Goal: Task Accomplishment & Management: Manage account settings

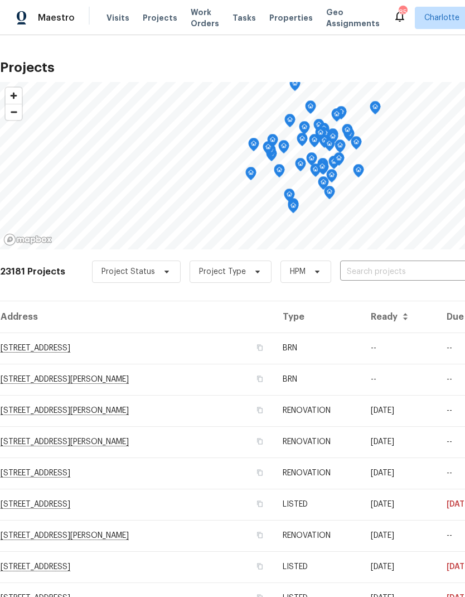
click at [396, 275] on input "text" at bounding box center [404, 271] width 128 height 17
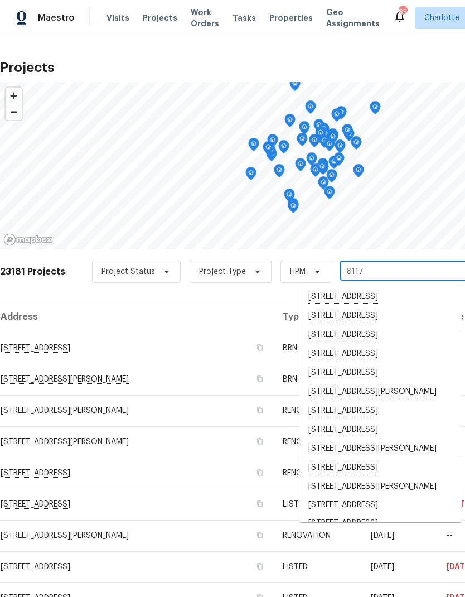
type input "8117 s"
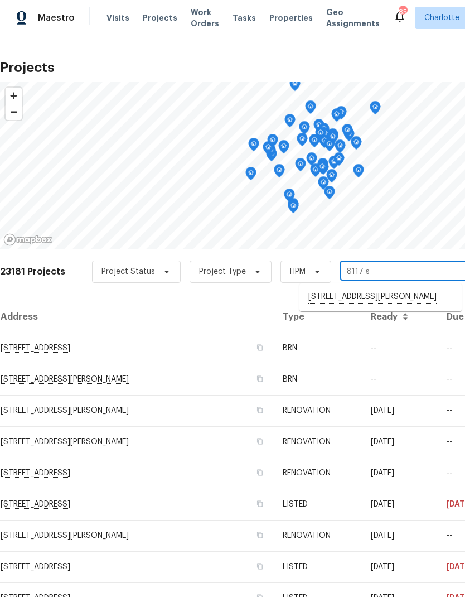
click at [350, 301] on li "[STREET_ADDRESS][PERSON_NAME]" at bounding box center [381, 297] width 162 height 19
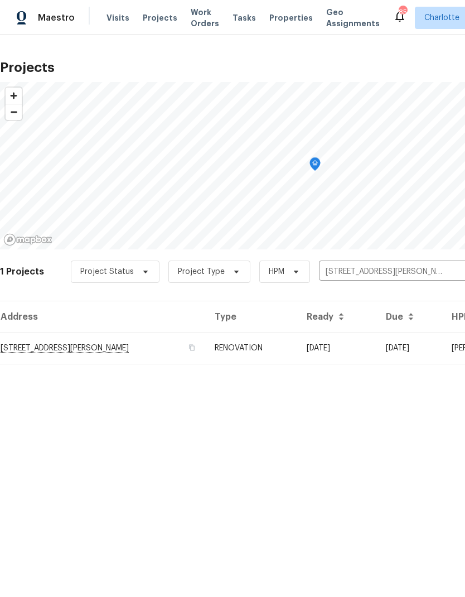
click at [146, 352] on td "[STREET_ADDRESS][PERSON_NAME]" at bounding box center [103, 348] width 206 height 31
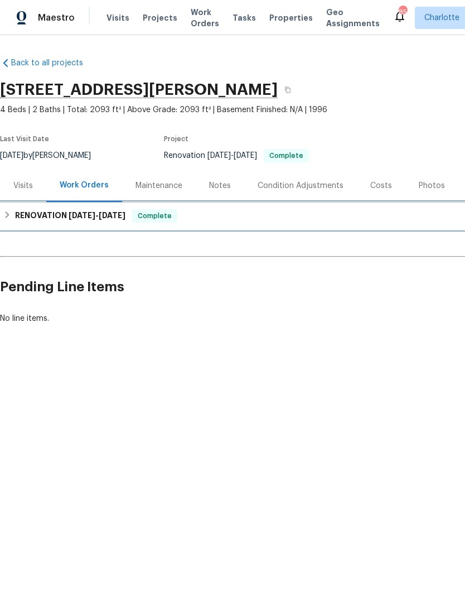
click at [28, 224] on div "RENOVATION [DATE] - [DATE] Complete" at bounding box center [315, 216] width 631 height 27
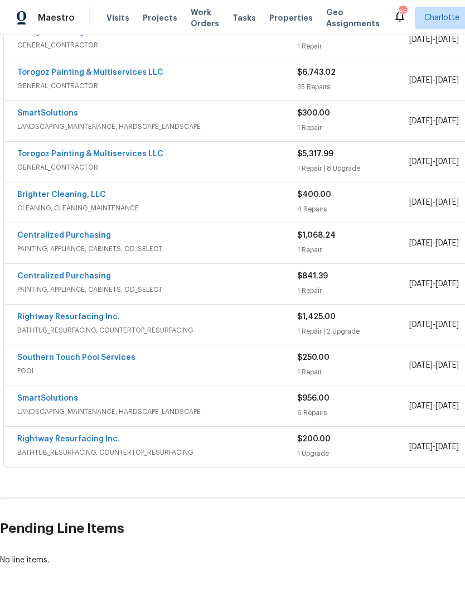
scroll to position [311, 0]
click at [109, 360] on link "Southern Touch Pool Services" at bounding box center [76, 358] width 118 height 8
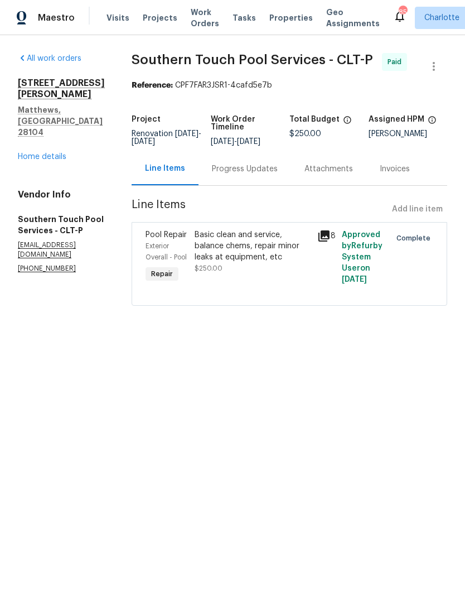
click at [325, 242] on icon at bounding box center [324, 236] width 11 height 11
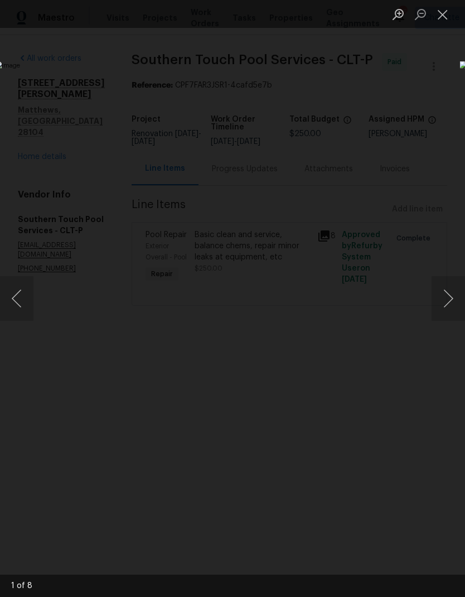
click at [443, 21] on button "Close lightbox" at bounding box center [443, 14] width 22 height 20
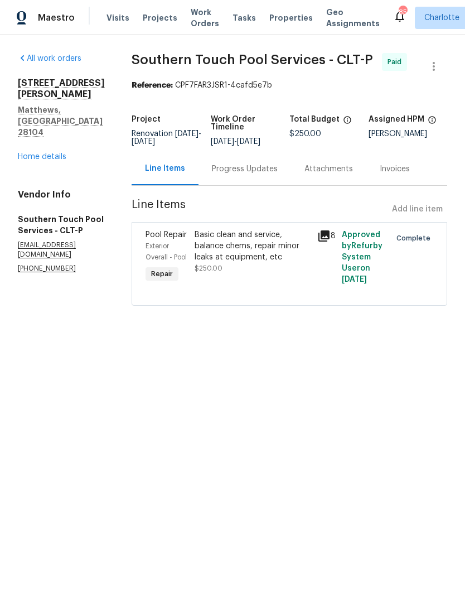
click at [297, 244] on div "Basic clean and service, balance chems, repair minor leaks at equipment, etc" at bounding box center [253, 245] width 116 height 33
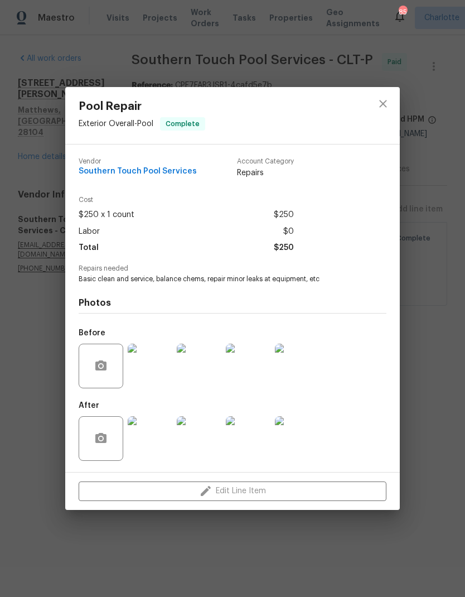
click at [209, 376] on img at bounding box center [199, 366] width 45 height 45
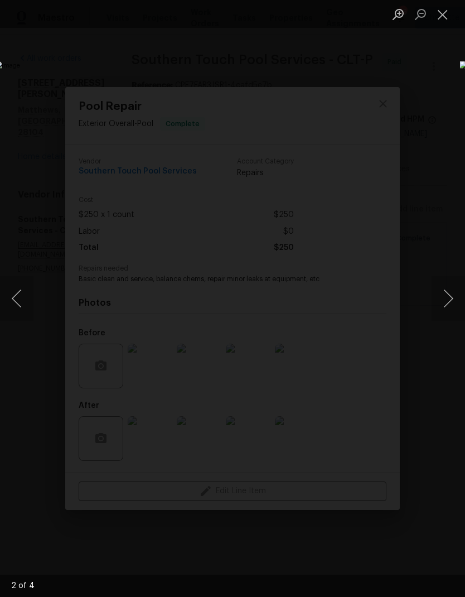
click at [444, 304] on button "Next image" at bounding box center [448, 298] width 33 height 45
click at [25, 305] on button "Previous image" at bounding box center [16, 298] width 33 height 45
click at [263, 299] on img "Lightbox" at bounding box center [180, 298] width 370 height 475
click at [449, 297] on button "Next image" at bounding box center [448, 298] width 33 height 45
click at [444, 17] on button "Close lightbox" at bounding box center [443, 14] width 22 height 20
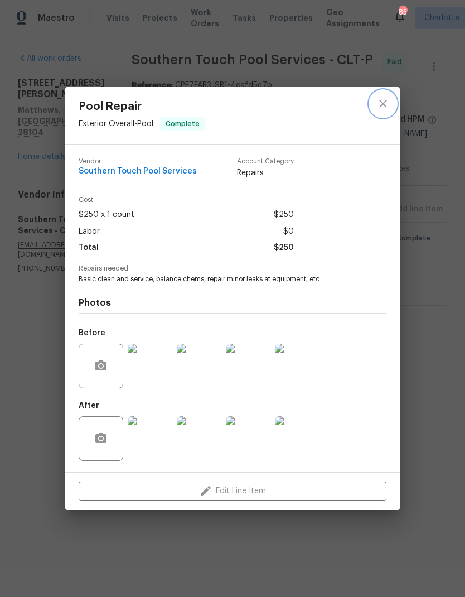
click at [383, 106] on icon "close" at bounding box center [383, 103] width 13 height 13
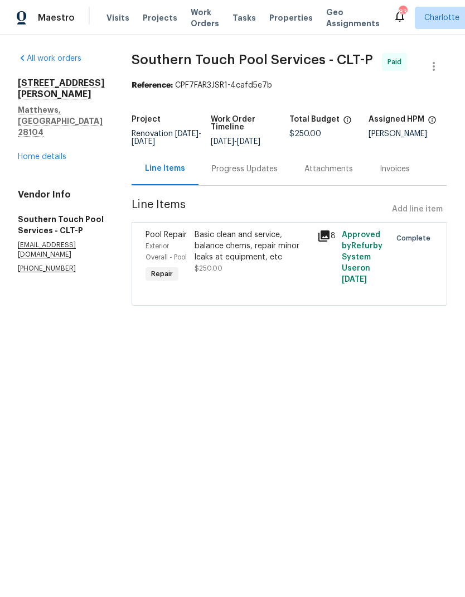
click at [157, 22] on span "Projects" at bounding box center [160, 17] width 35 height 11
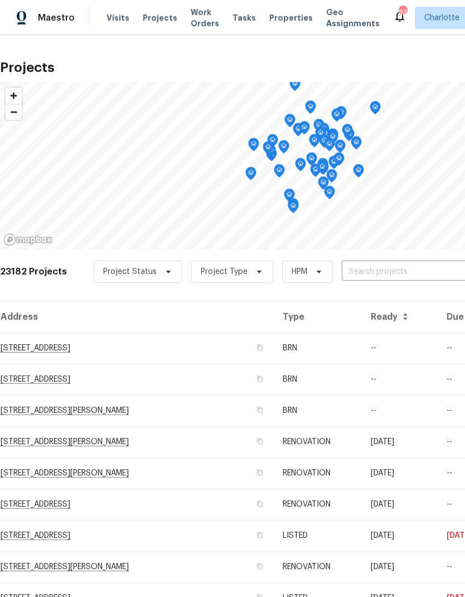
click at [387, 272] on input "text" at bounding box center [406, 271] width 128 height 17
type input "8803 sw"
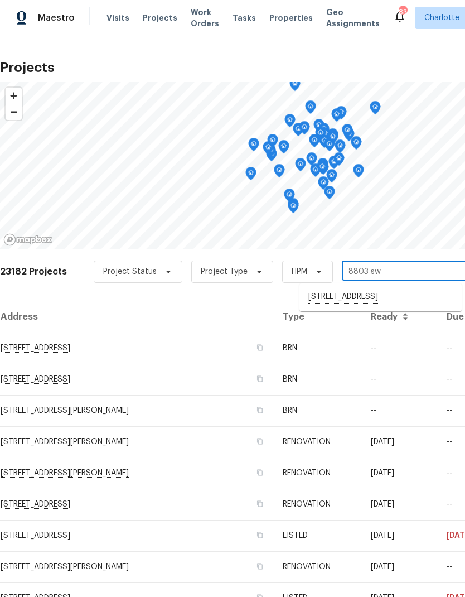
click at [315, 303] on li "[STREET_ADDRESS]" at bounding box center [381, 297] width 162 height 19
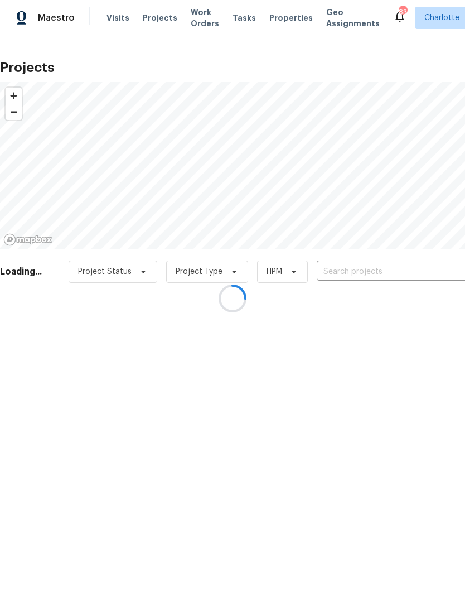
type input "[STREET_ADDRESS]"
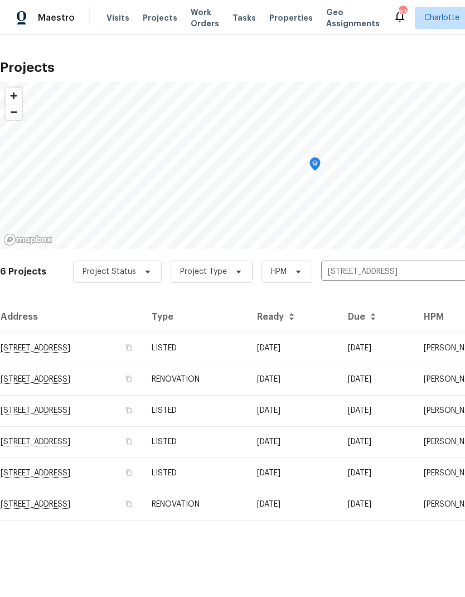
click at [139, 347] on td "[STREET_ADDRESS]" at bounding box center [71, 348] width 143 height 31
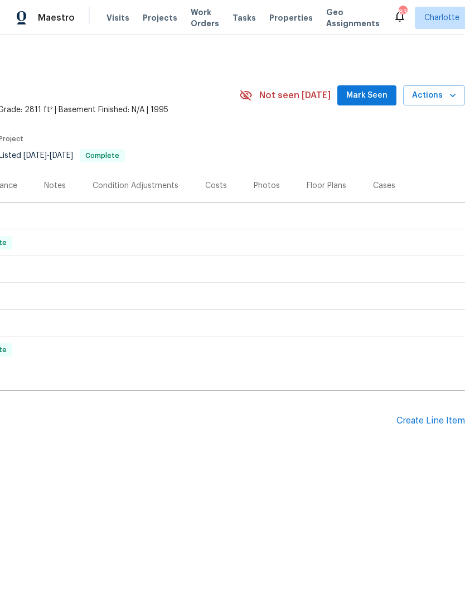
click at [447, 416] on div "Create Line Item" at bounding box center [431, 421] width 69 height 11
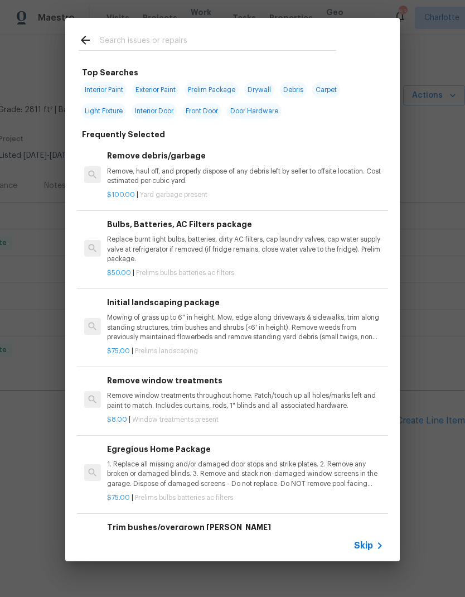
scroll to position [0, 165]
click at [209, 50] on input "text" at bounding box center [218, 41] width 237 height 17
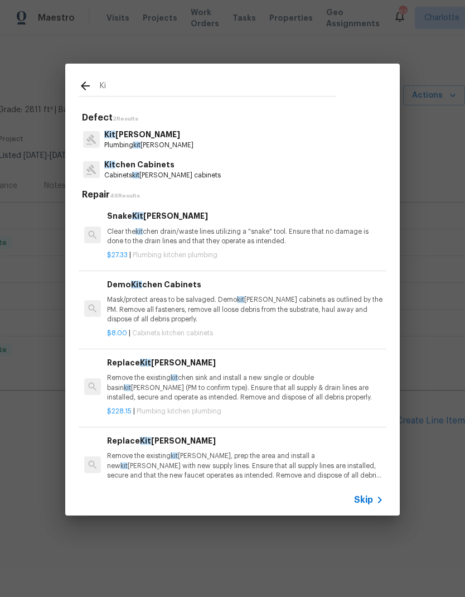
type input "K"
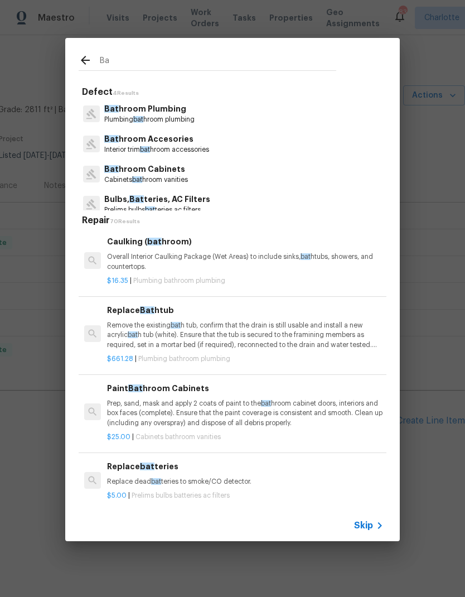
type input "B"
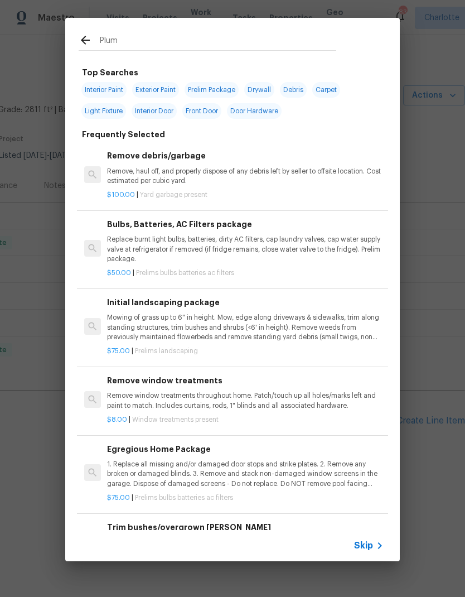
type input "Plumb"
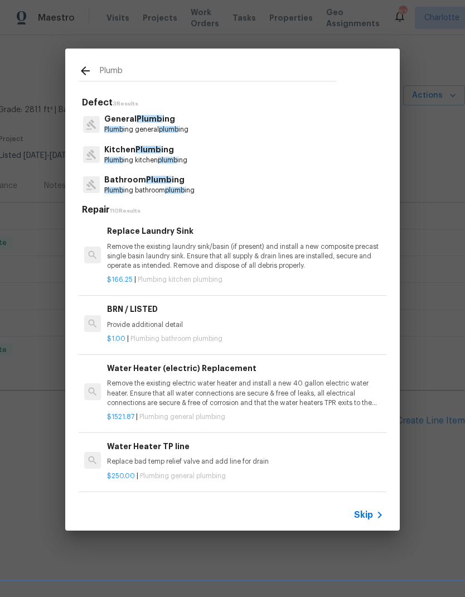
click at [171, 181] on p "Bathroom Plumb ing" at bounding box center [149, 180] width 90 height 12
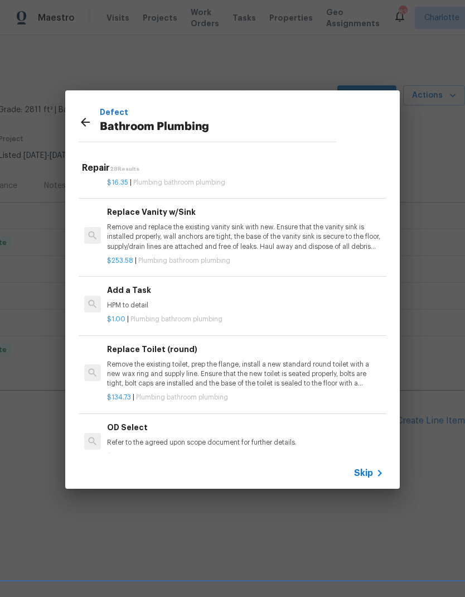
scroll to position [1660, 0]
click at [199, 286] on div "Add a Task HPM to detail" at bounding box center [245, 297] width 277 height 27
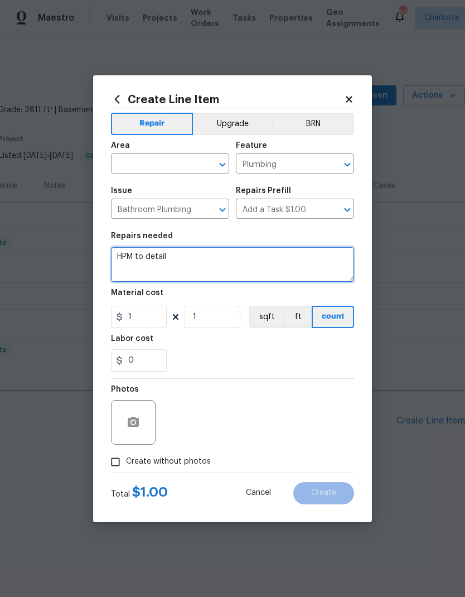
click at [127, 253] on textarea "HPM to detail" at bounding box center [232, 265] width 243 height 36
click at [127, 256] on textarea "HPM to detail" at bounding box center [232, 265] width 243 height 36
click at [126, 256] on textarea "HPM to detail" at bounding box center [232, 265] width 243 height 36
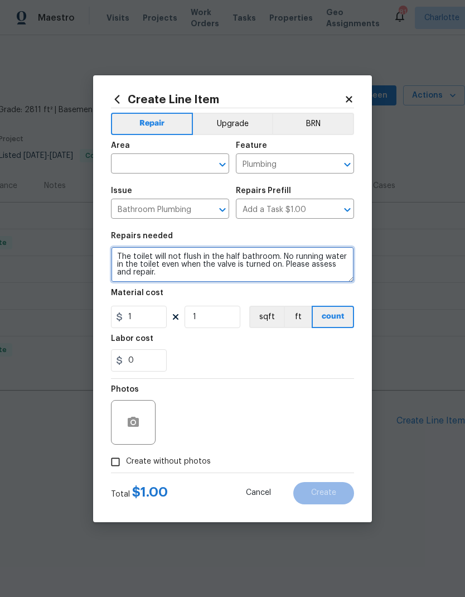
type textarea "The toilet will not flush in the half bathroom. No running water in the toilet …"
click at [172, 165] on input "text" at bounding box center [154, 164] width 87 height 17
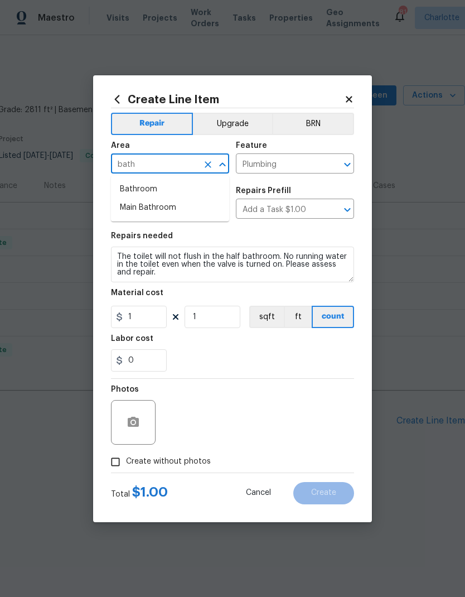
click at [174, 192] on li "Bathroom" at bounding box center [170, 189] width 118 height 18
type input "Bathroom"
click at [147, 318] on input "1" at bounding box center [139, 317] width 56 height 22
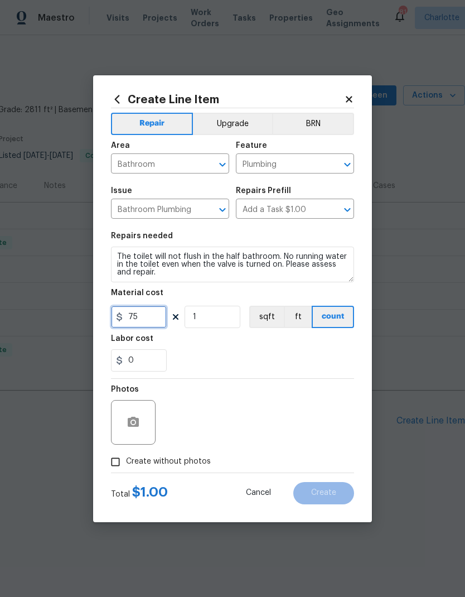
type input "75"
click at [141, 432] on button "button" at bounding box center [133, 422] width 27 height 27
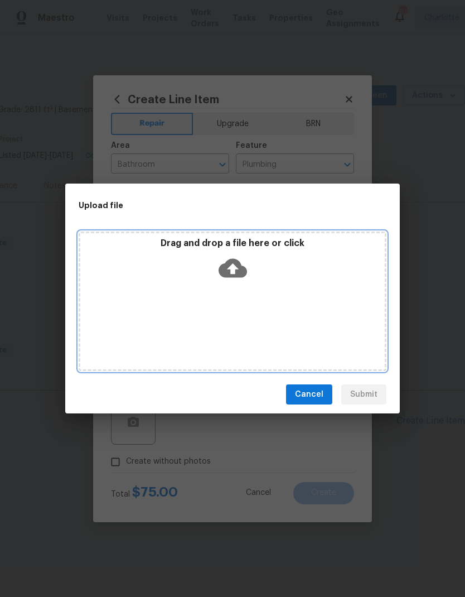
click at [237, 266] on icon at bounding box center [233, 268] width 28 height 19
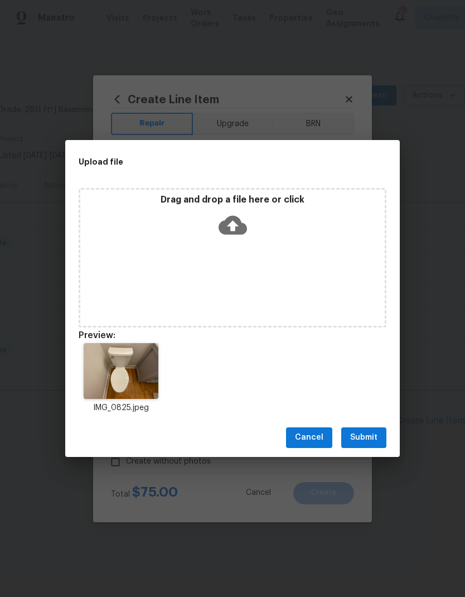
click at [370, 445] on button "Submit" at bounding box center [364, 438] width 45 height 21
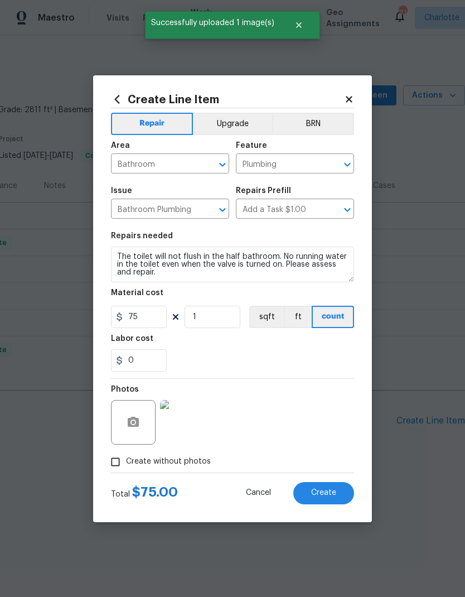
click at [332, 501] on button "Create" at bounding box center [324, 493] width 61 height 22
type input "0"
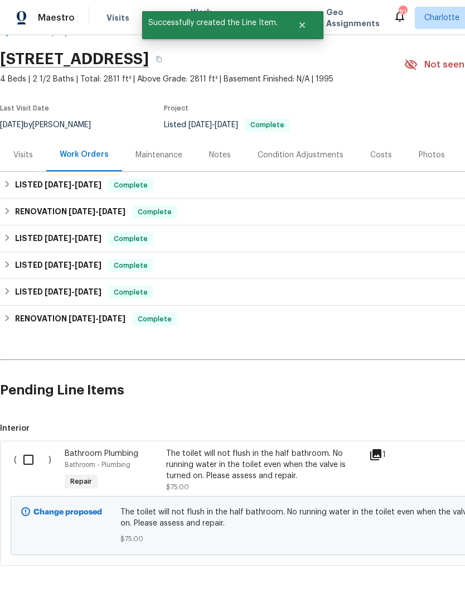
scroll to position [31, 0]
click at [36, 460] on input "checkbox" at bounding box center [33, 459] width 32 height 23
checkbox input "true"
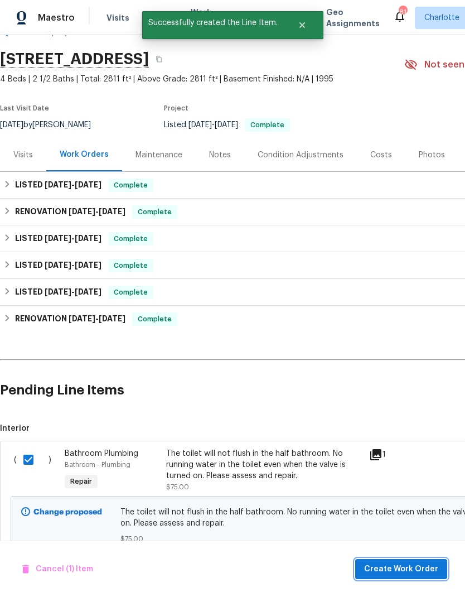
click at [418, 570] on span "Create Work Order" at bounding box center [401, 570] width 74 height 14
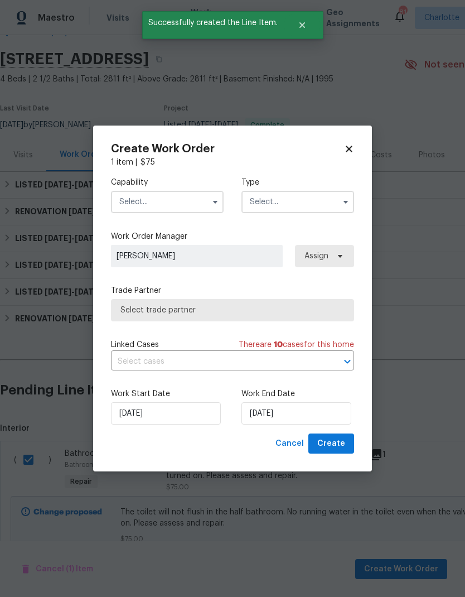
click at [184, 207] on input "text" at bounding box center [167, 202] width 113 height 22
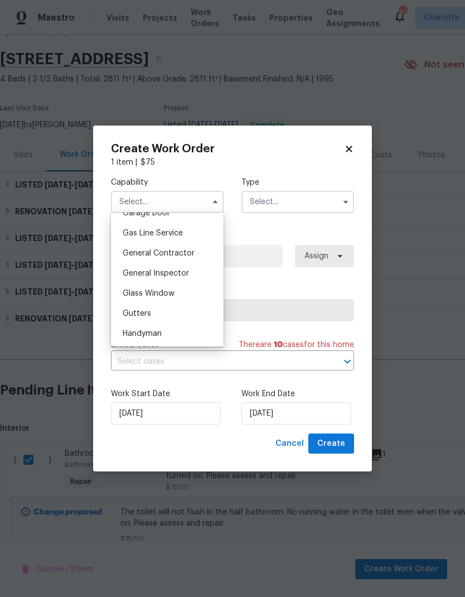
scroll to position [503, 0]
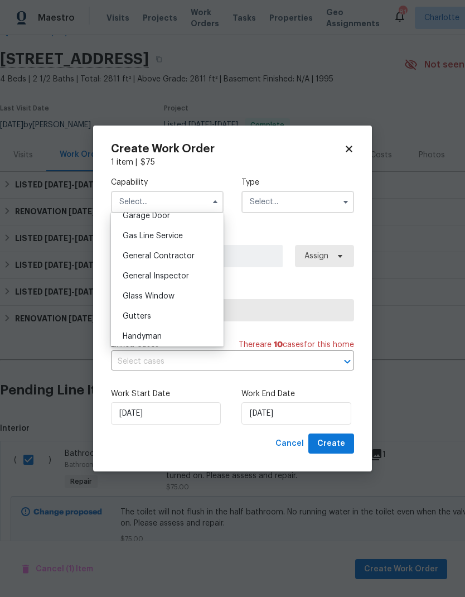
click at [208, 257] on div "General Contractor" at bounding box center [167, 256] width 107 height 20
type input "General Contractor"
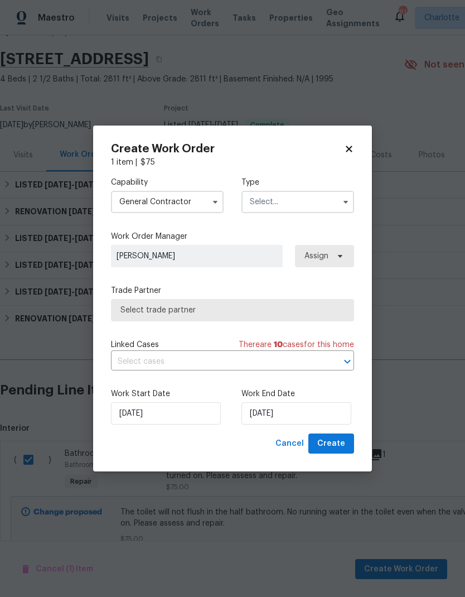
click at [310, 204] on input "text" at bounding box center [298, 202] width 113 height 22
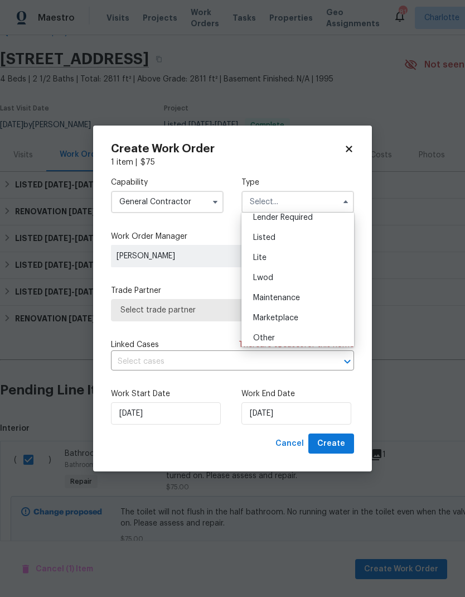
scroll to position [102, 0]
click at [281, 247] on div "Listed" at bounding box center [297, 244] width 107 height 20
type input "Listed"
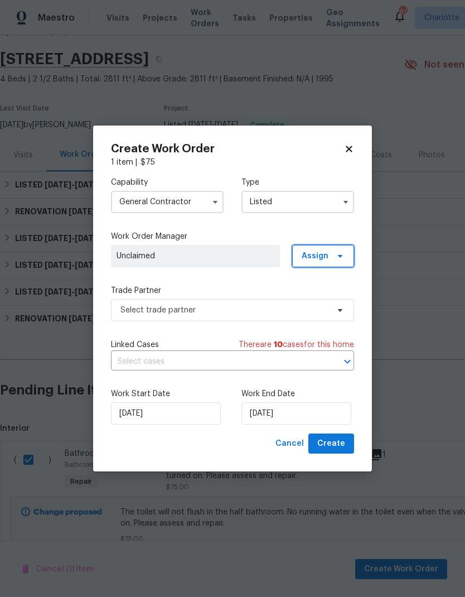
click at [339, 260] on icon at bounding box center [340, 256] width 9 height 9
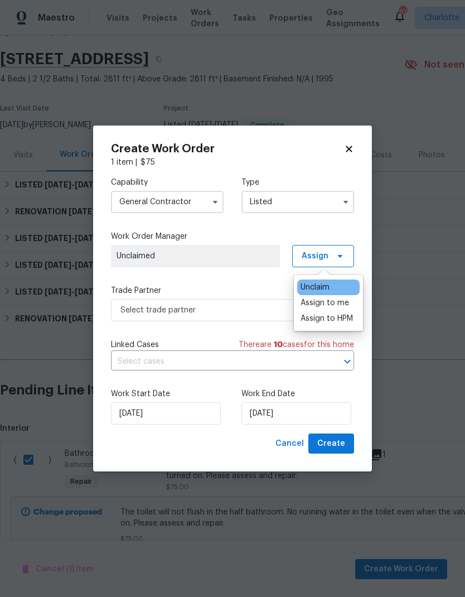
click at [350, 321] on div "Assign to HPM" at bounding box center [327, 318] width 52 height 11
click at [241, 285] on label "Trade Partner" at bounding box center [232, 290] width 243 height 11
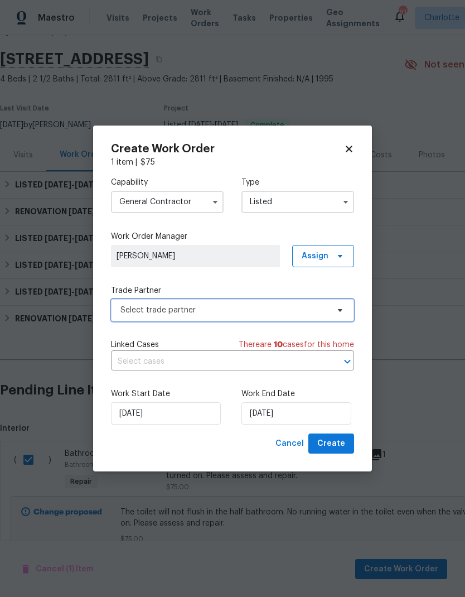
click at [276, 313] on span "Select trade partner" at bounding box center [225, 310] width 208 height 11
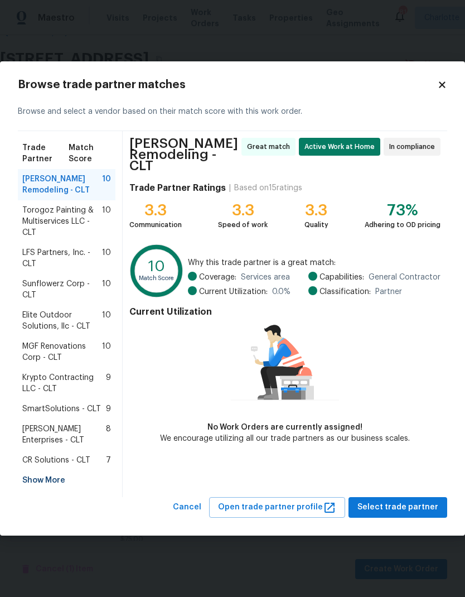
click at [423, 518] on div "Browse trade partner matches Browse and select a vendor based on their match sc…" at bounding box center [232, 298] width 465 height 474
click at [426, 501] on span "Select trade partner" at bounding box center [398, 508] width 81 height 14
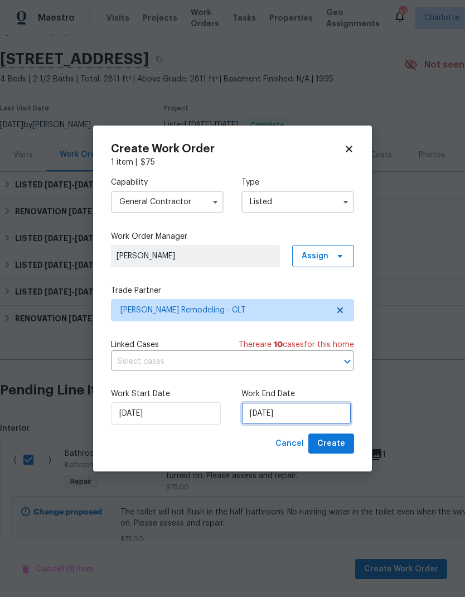
click at [296, 417] on input "[DATE]" at bounding box center [297, 413] width 110 height 22
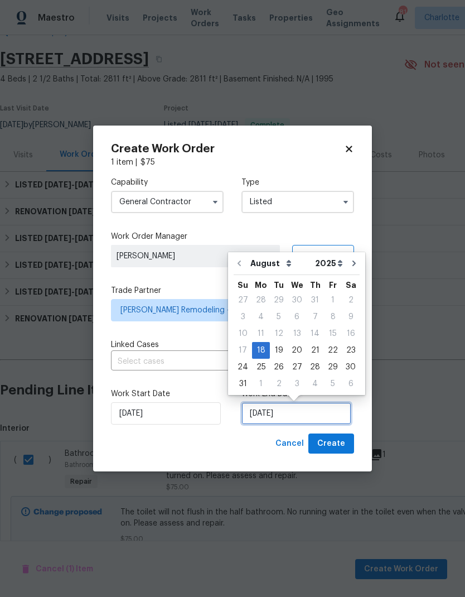
scroll to position [8, 0]
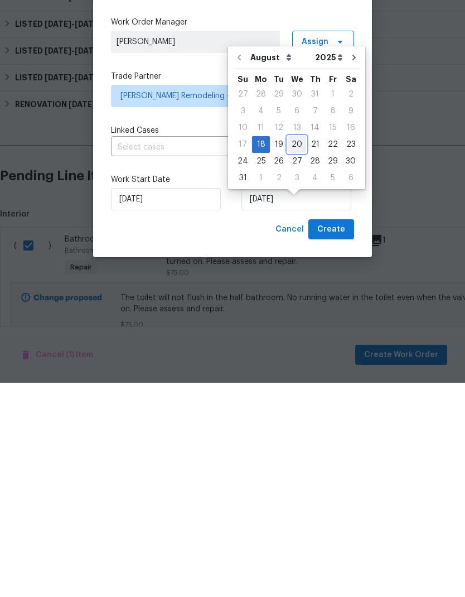
click at [294, 351] on div "20" at bounding box center [297, 359] width 18 height 16
type input "[DATE]"
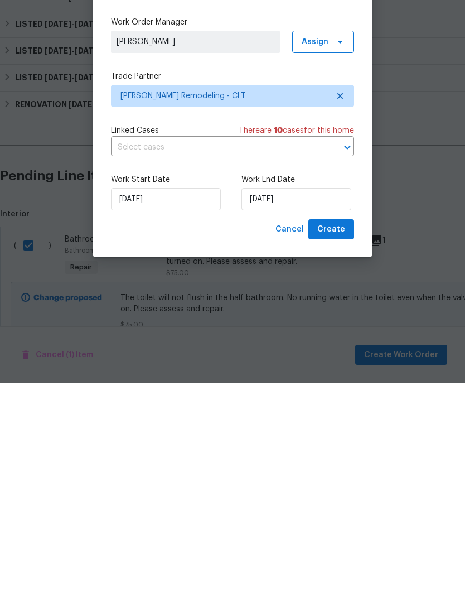
scroll to position [45, 0]
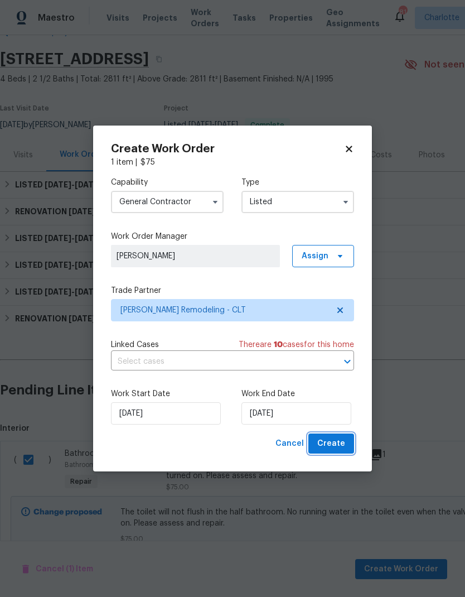
click at [342, 445] on span "Create" at bounding box center [332, 444] width 28 height 14
checkbox input "false"
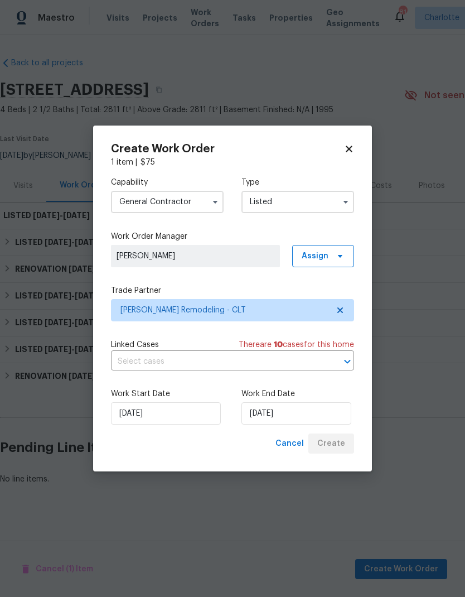
scroll to position [0, 0]
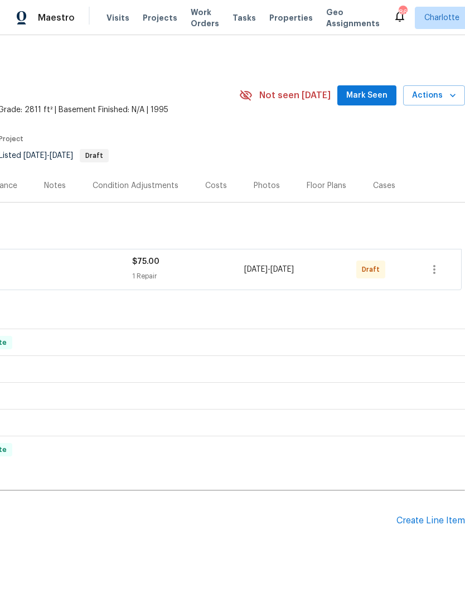
scroll to position [0, 165]
click at [436, 271] on icon "button" at bounding box center [434, 269] width 13 height 13
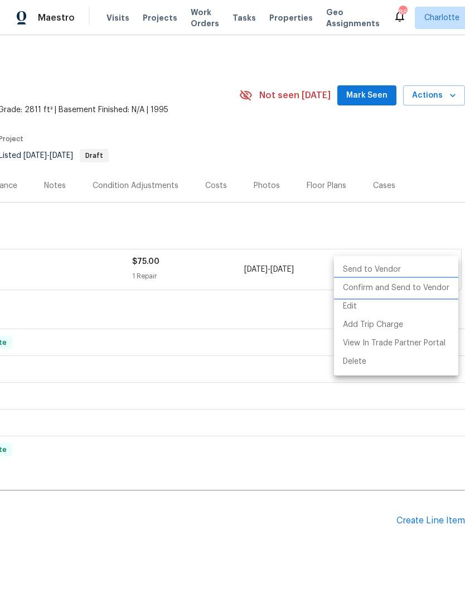
click at [438, 290] on li "Confirm and Send to Vendor" at bounding box center [396, 288] width 124 height 18
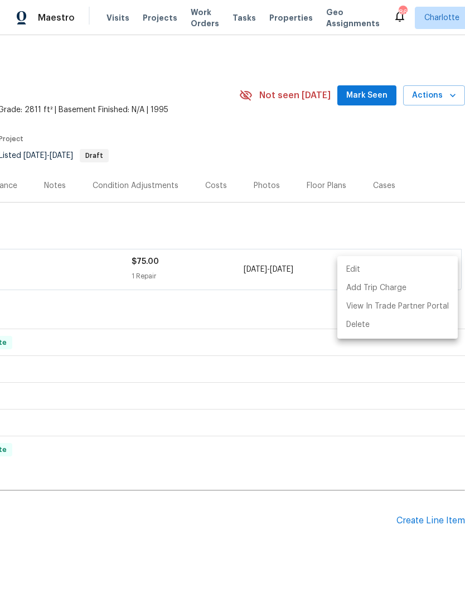
click at [339, 532] on div at bounding box center [232, 298] width 465 height 597
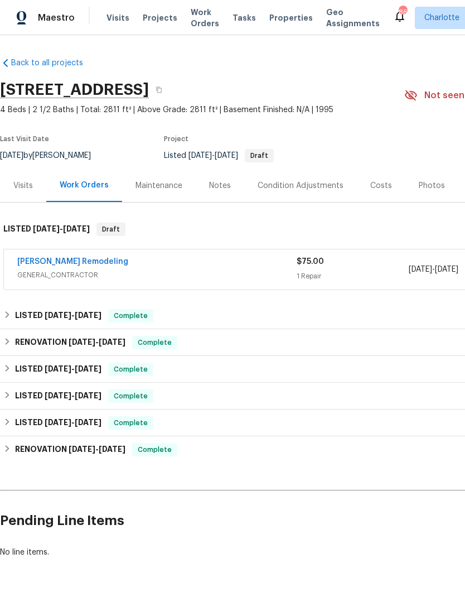
scroll to position [0, 0]
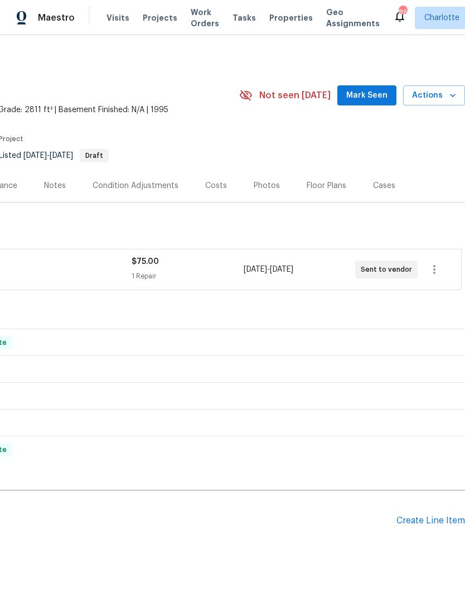
click at [370, 103] on button "Mark Seen" at bounding box center [367, 95] width 59 height 21
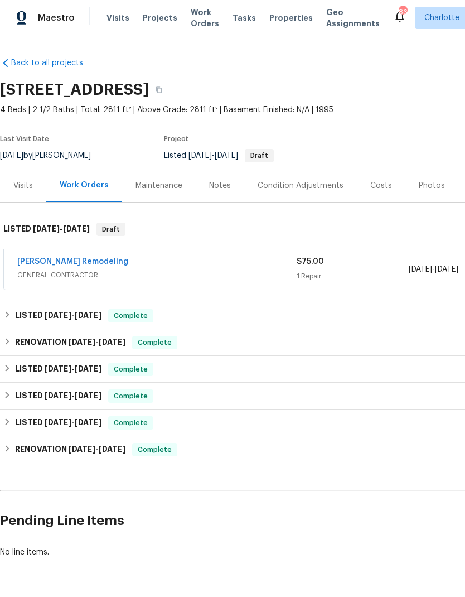
click at [87, 266] on div "[PERSON_NAME] Remodeling" at bounding box center [157, 262] width 280 height 13
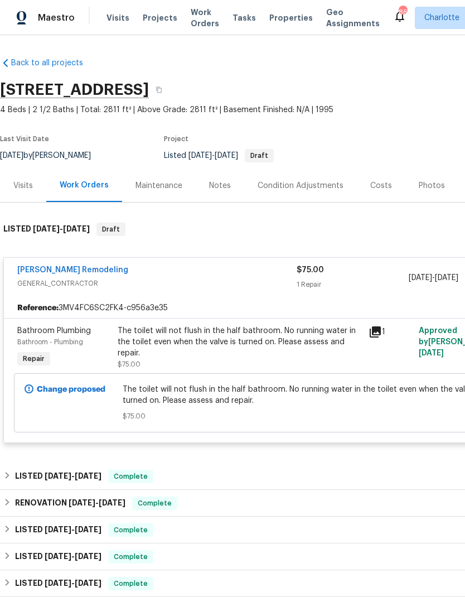
click at [63, 273] on link "[PERSON_NAME] Remodeling" at bounding box center [72, 270] width 111 height 8
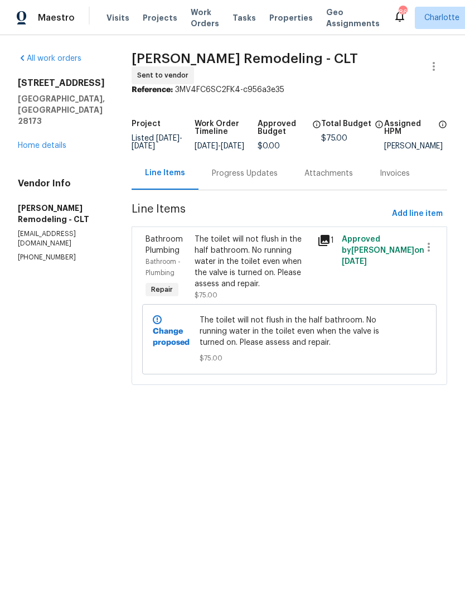
click at [255, 170] on div "Progress Updates" at bounding box center [245, 173] width 93 height 33
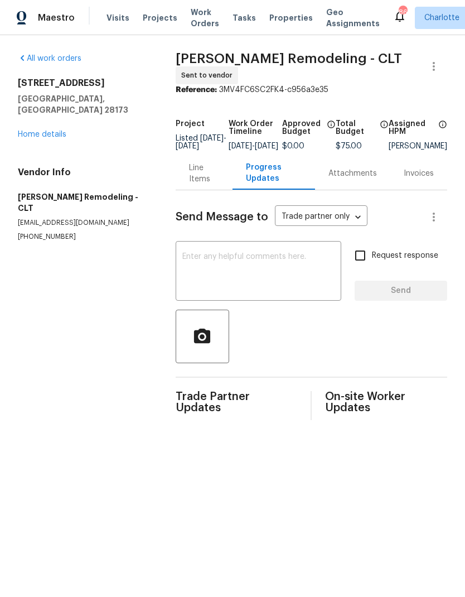
click at [267, 280] on textarea at bounding box center [259, 272] width 152 height 39
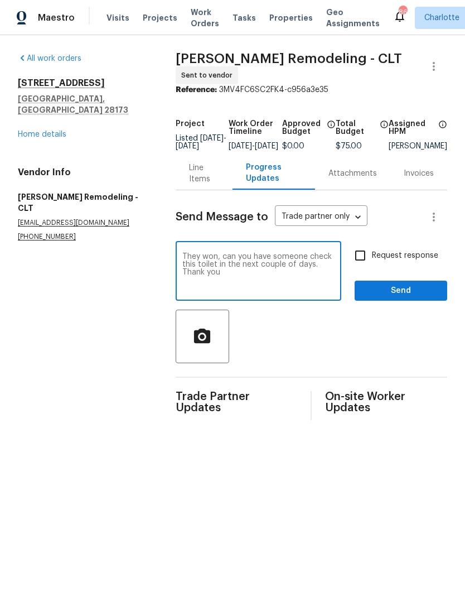
click at [203, 262] on textarea "They won, can you have someone check this toilet in the next couple of days. Th…" at bounding box center [259, 272] width 152 height 39
click at [200, 261] on textarea "They won, can you have someone check this toilet in the next couple of days. Th…" at bounding box center [259, 272] width 152 height 39
click at [200, 260] on textarea "They won, can you have someone check this toilet in the next couple of days. Th…" at bounding box center [259, 272] width 152 height 39
click at [203, 260] on textarea "They won, can you have someone check this toilet in the next couple of days. Th…" at bounding box center [259, 272] width 152 height 39
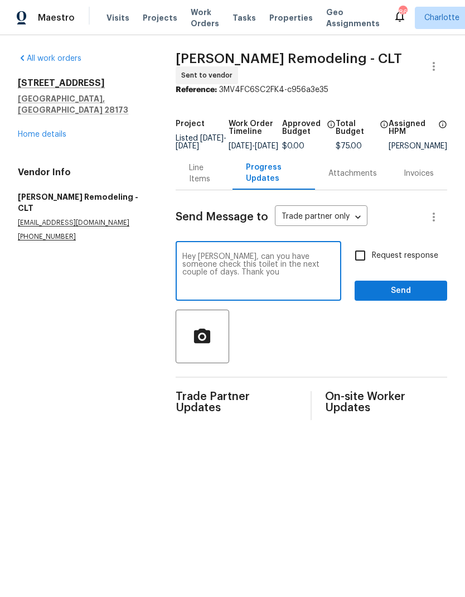
click at [246, 267] on textarea "Hey Juan, can you have someone check this toilet in the next couple of days. Th…" at bounding box center [259, 272] width 152 height 39
click at [251, 259] on textarea "Hey Juan, can you have someone check this toilet in the next couple of days. Th…" at bounding box center [259, 272] width 152 height 39
type textarea "Hey Juan, please have someone check this toilet in the next couple of days. Tha…"
click at [368, 251] on input "Request response" at bounding box center [360, 255] width 23 height 23
checkbox input "true"
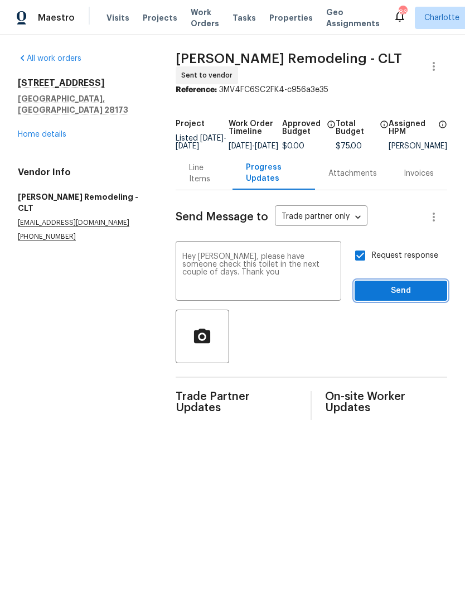
click at [401, 292] on span "Send" at bounding box center [401, 291] width 75 height 14
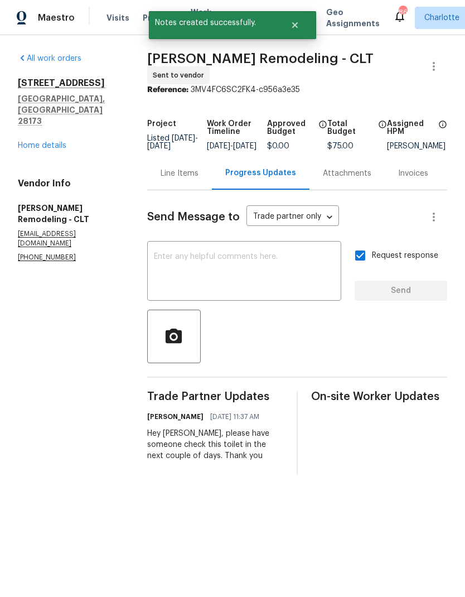
click at [57, 28] on div "Maestro" at bounding box center [37, 18] width 75 height 22
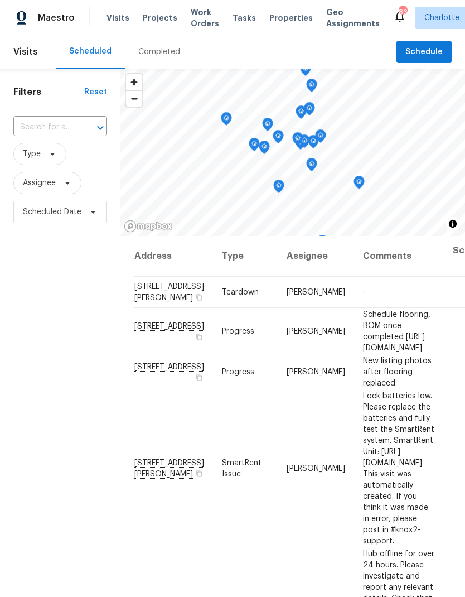
click at [195, 20] on span "Work Orders" at bounding box center [205, 18] width 28 height 22
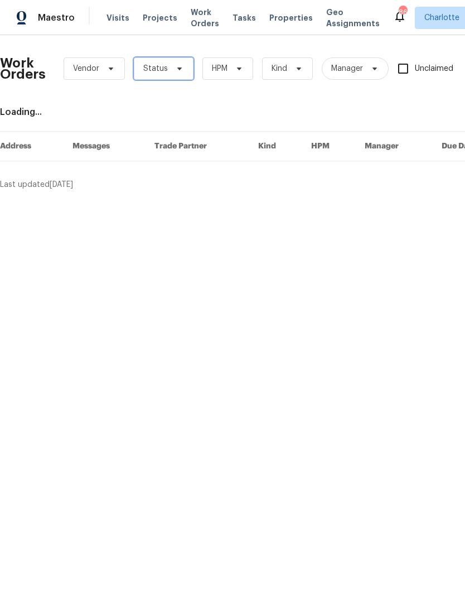
click at [184, 69] on span "Status" at bounding box center [164, 68] width 60 height 22
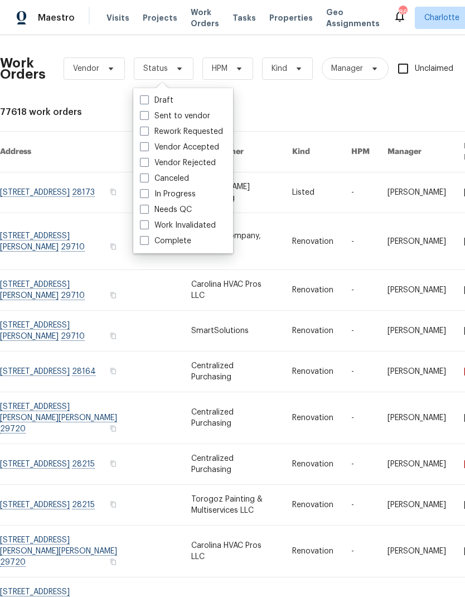
click at [188, 210] on label "Needs QC" at bounding box center [166, 209] width 52 height 11
click at [147, 210] on input "Needs QC" at bounding box center [143, 207] width 7 height 7
checkbox input "true"
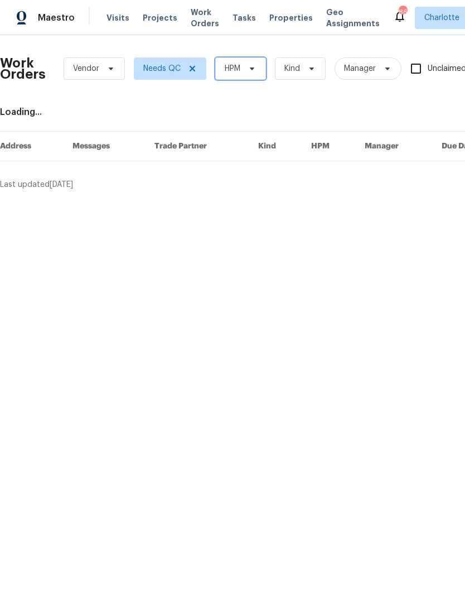
click at [250, 67] on icon at bounding box center [252, 68] width 9 height 9
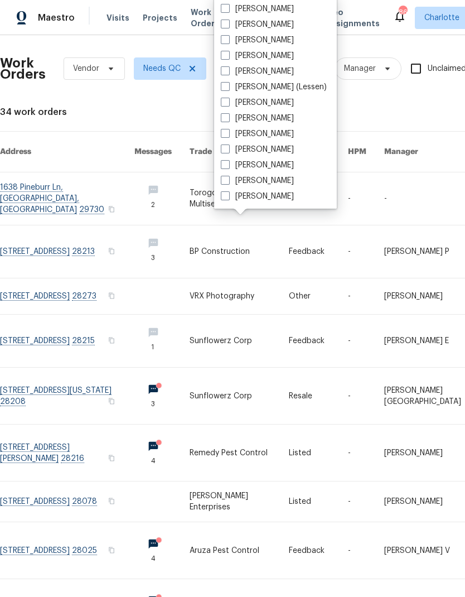
scroll to position [138, 0]
click at [275, 201] on label "[PERSON_NAME]" at bounding box center [257, 196] width 73 height 11
click at [228, 198] on input "[PERSON_NAME]" at bounding box center [224, 194] width 7 height 7
checkbox input "true"
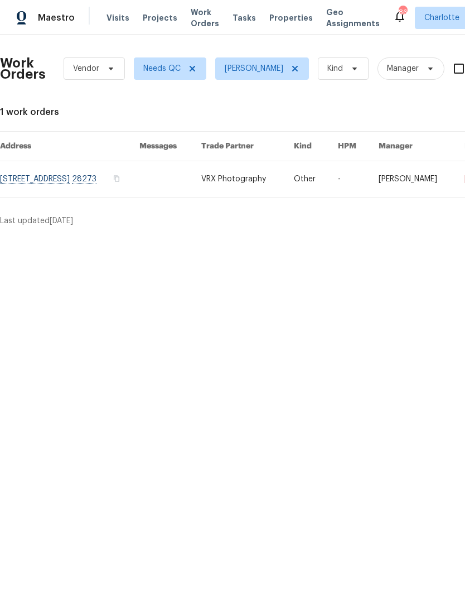
click at [70, 28] on div "Maestro" at bounding box center [37, 18] width 75 height 22
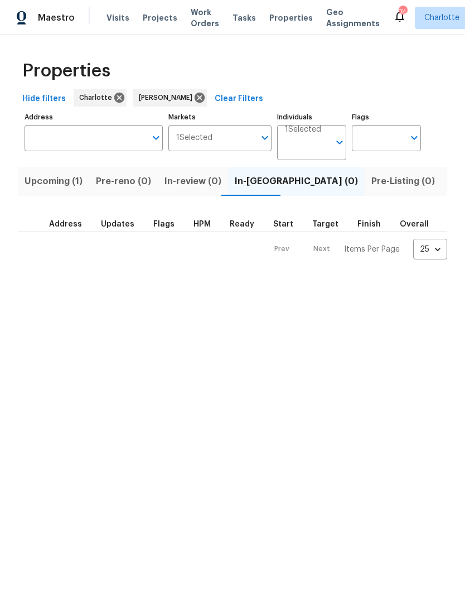
scroll to position [0, 21]
